Goal: Task Accomplishment & Management: Use online tool/utility

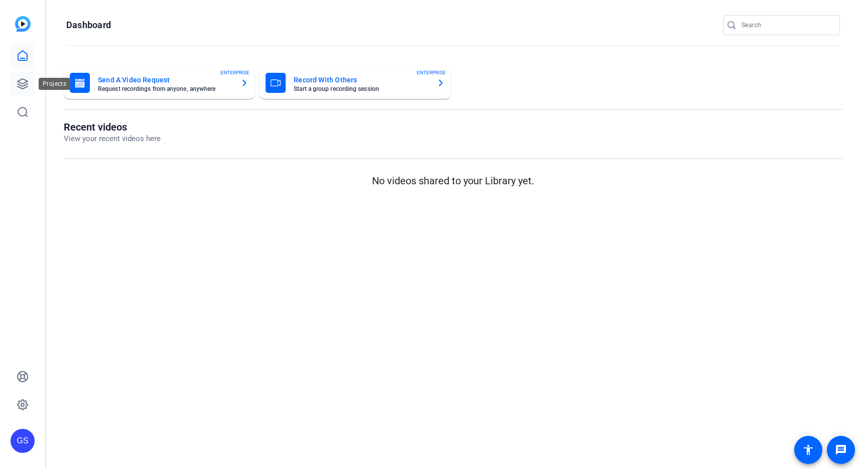
click at [26, 89] on icon at bounding box center [23, 84] width 12 height 12
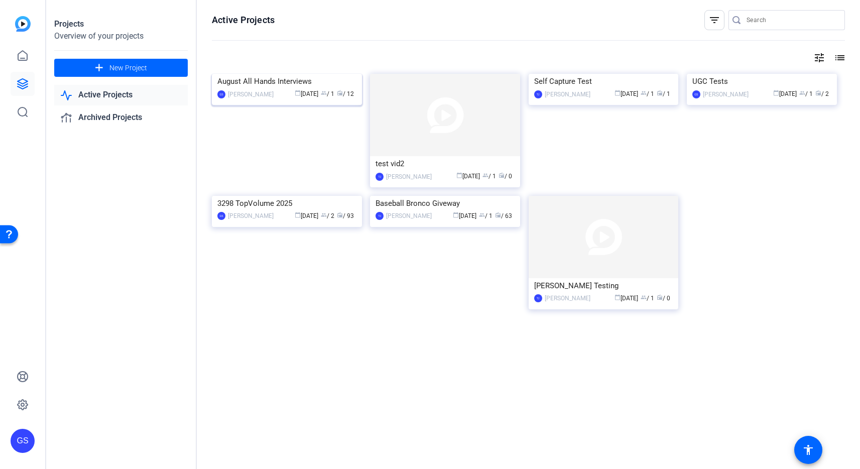
click at [266, 89] on div "August All Hands Interviews" at bounding box center [286, 81] width 139 height 15
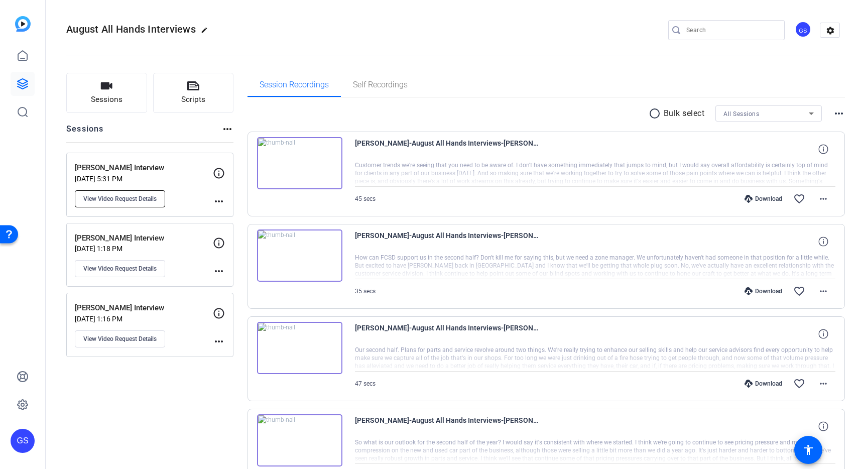
click at [126, 197] on span "View Video Request Details" at bounding box center [119, 199] width 73 height 8
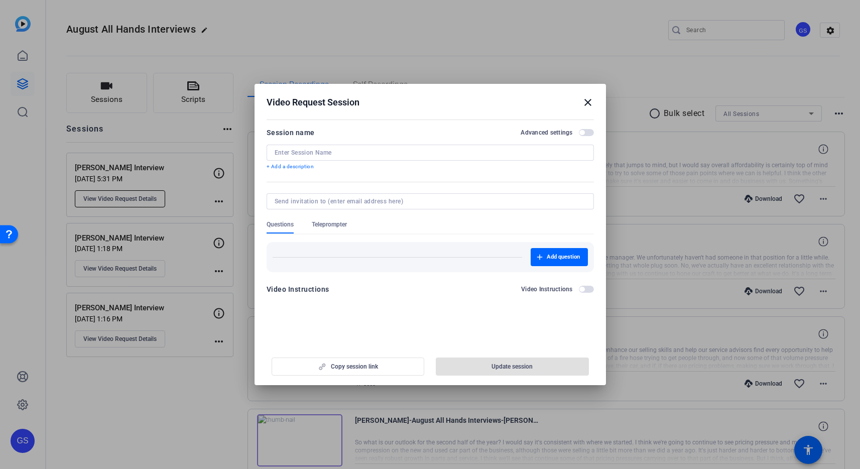
type input "[PERSON_NAME] Interview"
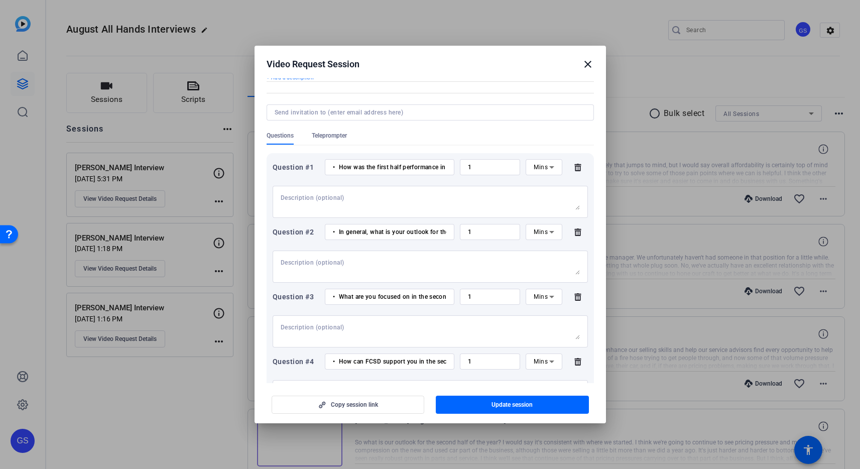
scroll to position [54, 0]
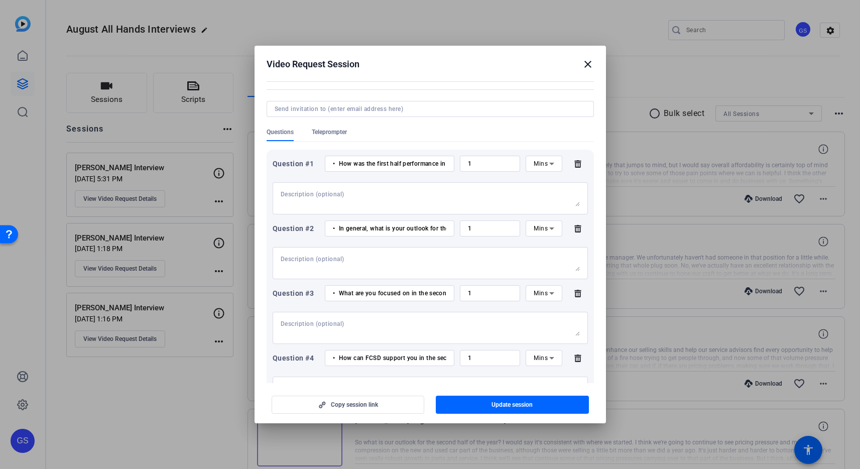
click at [421, 163] on input "• How was the first half performance in service for your store?" at bounding box center [389, 164] width 113 height 8
type input "• How was the first half performance in service for your store?"
click at [348, 232] on div "• In general, what is your outlook for the second half of the year (all, sales,…" at bounding box center [389, 228] width 113 height 16
